Goal: Navigation & Orientation: Understand site structure

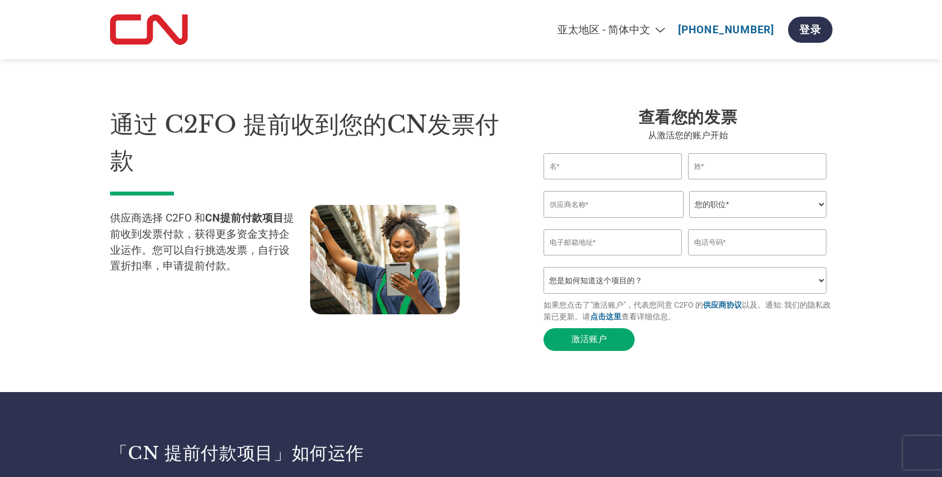
select select "zh-CN"
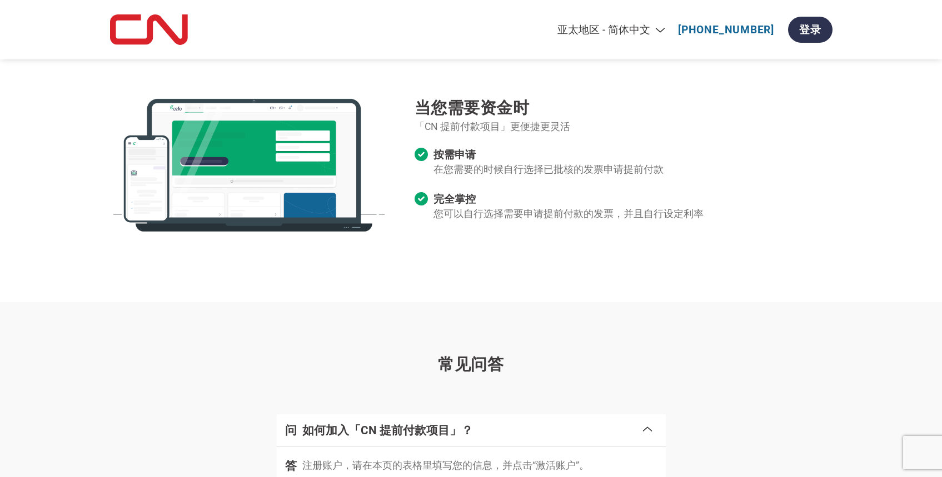
scroll to position [1490, 0]
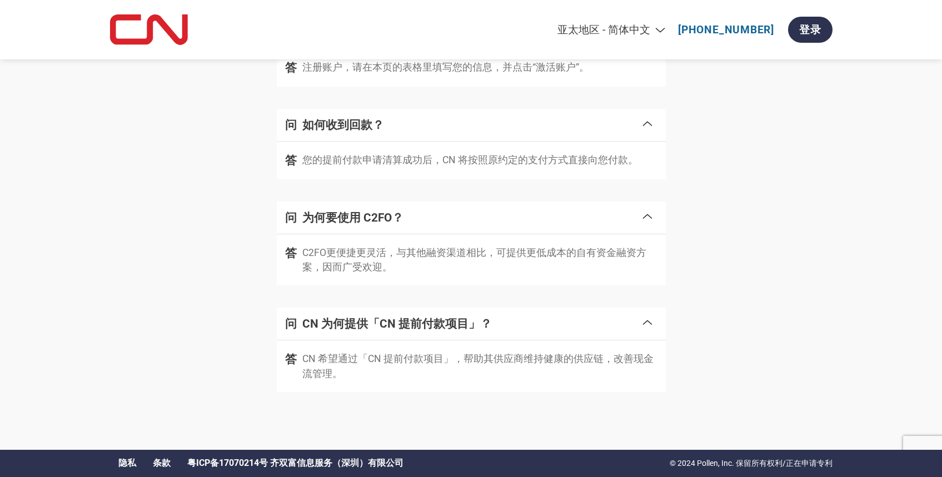
click at [297, 464] on link "粤ICP备17070214号 齐双富信息服务（深圳）有限公司" at bounding box center [295, 464] width 216 height 12
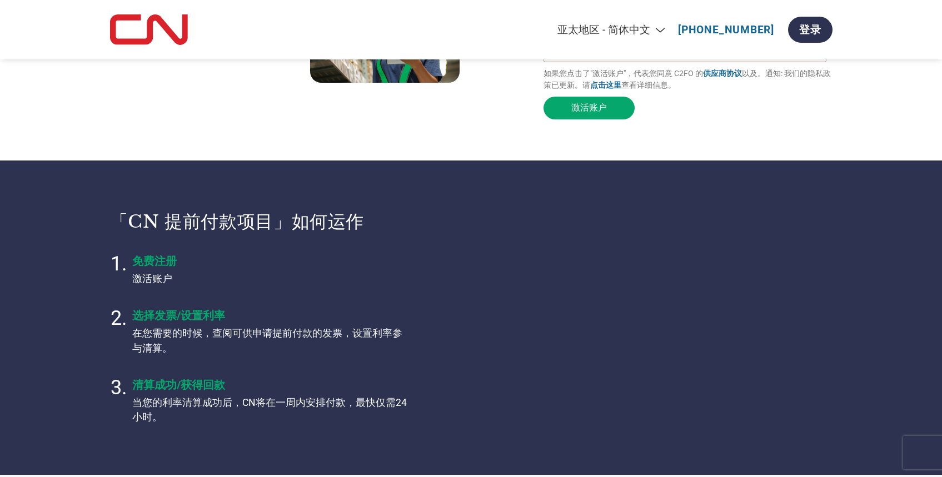
scroll to position [0, 0]
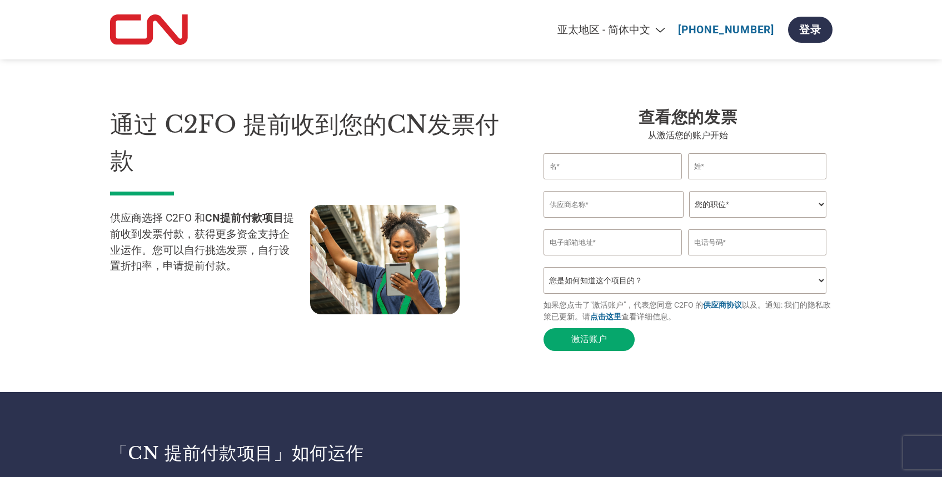
click at [148, 28] on img at bounding box center [149, 29] width 78 height 31
select select "zh-CN"
click at [134, 31] on img at bounding box center [149, 29] width 78 height 31
select select "zh-CN"
